Goal: Task Accomplishment & Management: Manage account settings

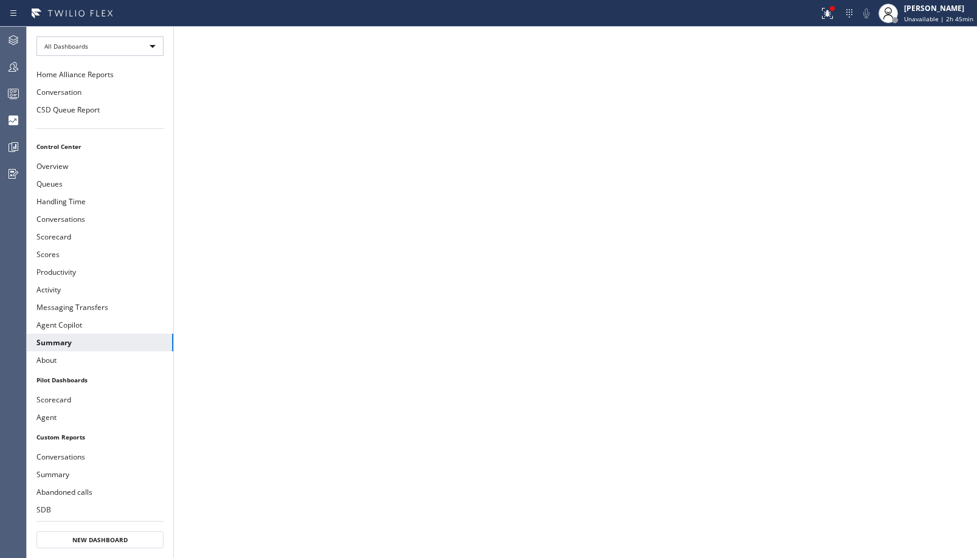
drag, startPoint x: 19, startPoint y: 58, endPoint x: 537, endPoint y: 47, distance: 518.1
click at [20, 58] on div at bounding box center [13, 67] width 27 height 24
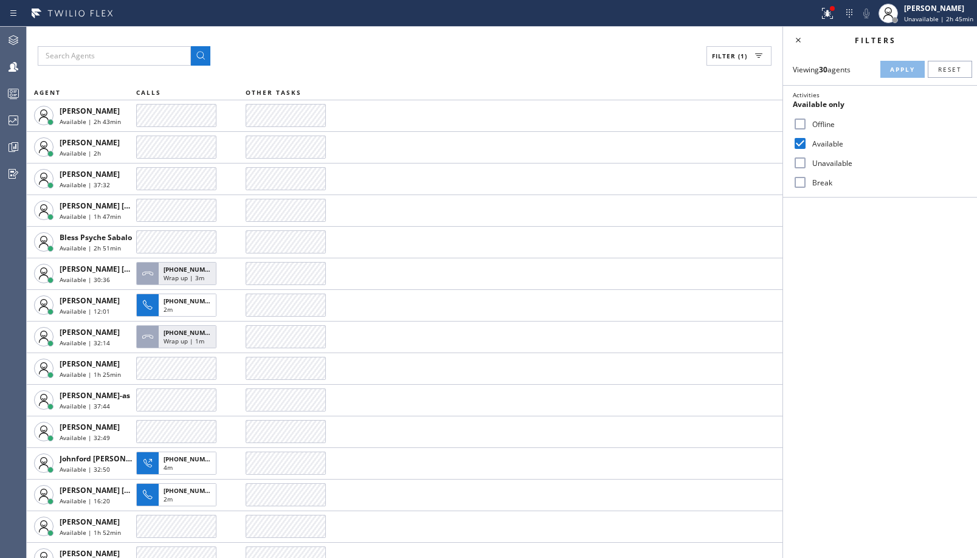
click at [799, 182] on input "Break" at bounding box center [800, 182] width 15 height 15
checkbox input "true"
click at [807, 147] on input "Available" at bounding box center [800, 143] width 15 height 15
checkbox input "false"
click at [888, 73] on button "Apply" at bounding box center [902, 69] width 44 height 17
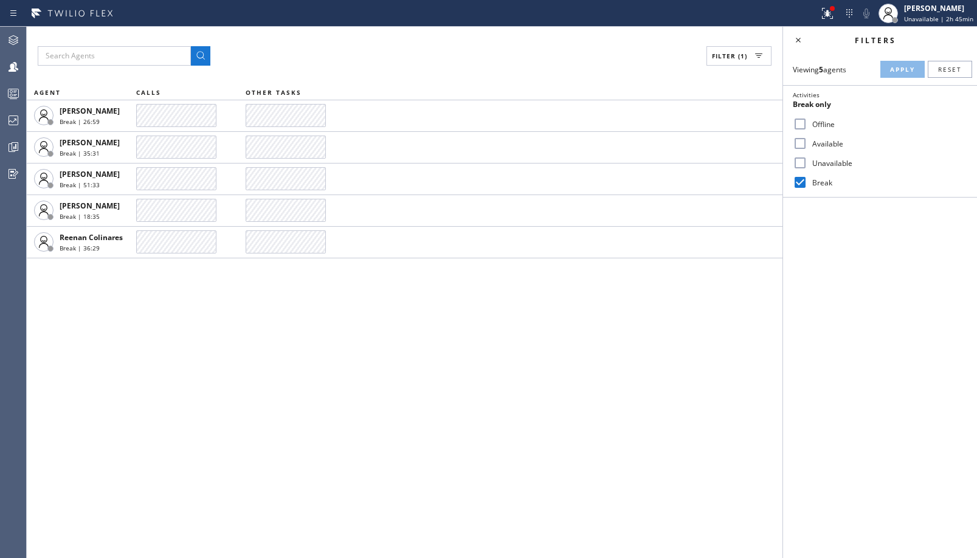
click at [829, 163] on label "Unavailable" at bounding box center [887, 163] width 160 height 10
click at [807, 163] on input "Unavailable" at bounding box center [800, 163] width 15 height 15
checkbox input "true"
drag, startPoint x: 816, startPoint y: 178, endPoint x: 922, endPoint y: 82, distance: 142.5
click at [818, 178] on label "Break" at bounding box center [887, 183] width 160 height 10
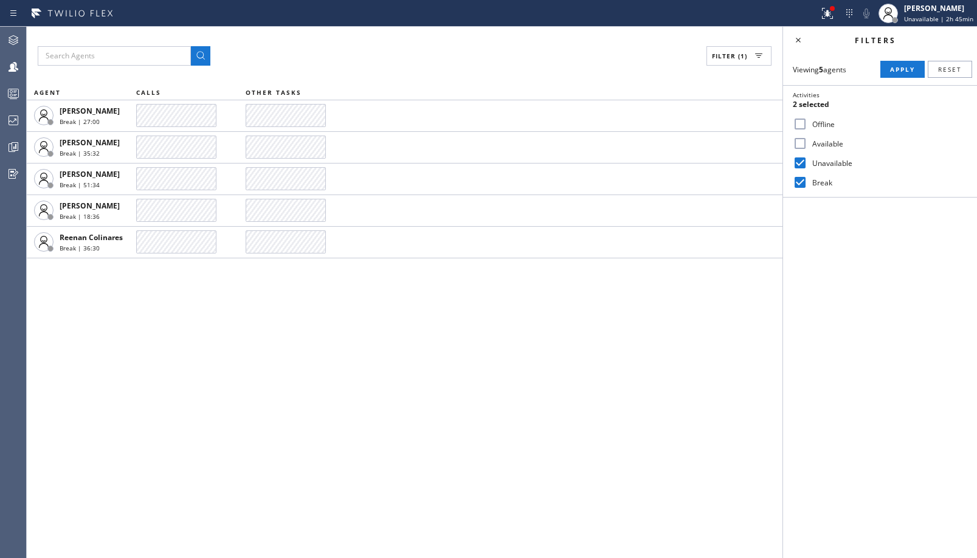
click at [807, 178] on input "Break" at bounding box center [800, 182] width 15 height 15
checkbox input "false"
click at [888, 66] on button "Apply" at bounding box center [902, 69] width 44 height 17
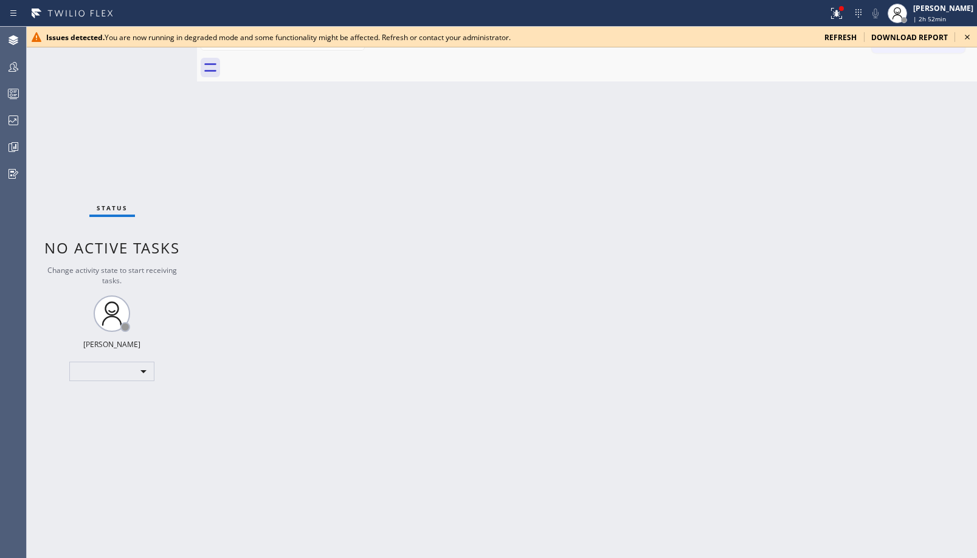
click at [845, 41] on span "refresh" at bounding box center [840, 37] width 32 height 10
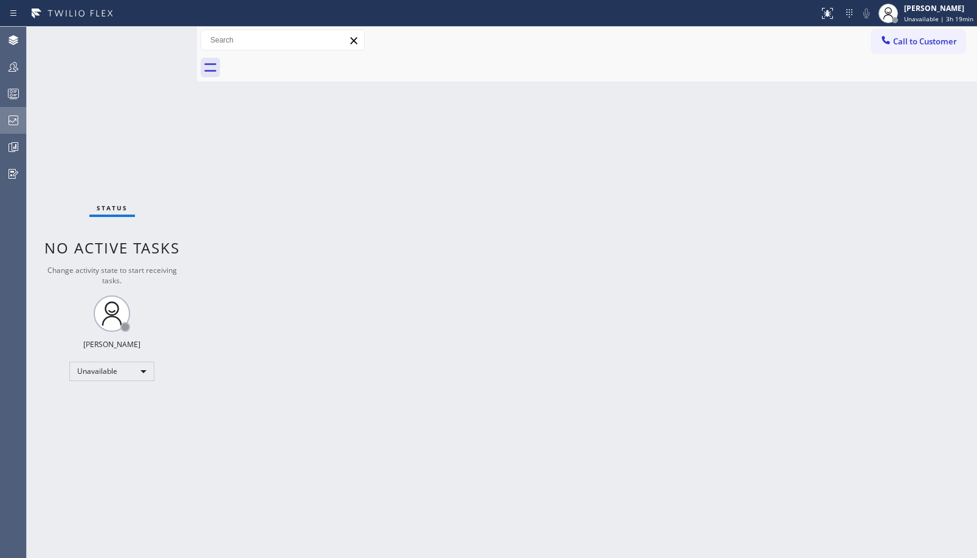
click at [16, 126] on icon at bounding box center [13, 120] width 15 height 15
